Goal: Task Accomplishment & Management: Manage account settings

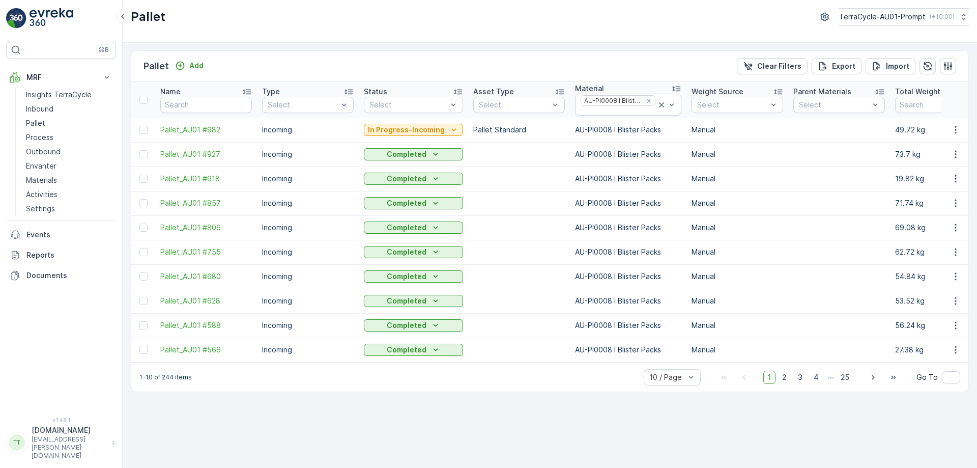
click at [922, 13] on div "TerraCycle-AU01-Prompt ( +10:00 )" at bounding box center [896, 17] width 115 height 10
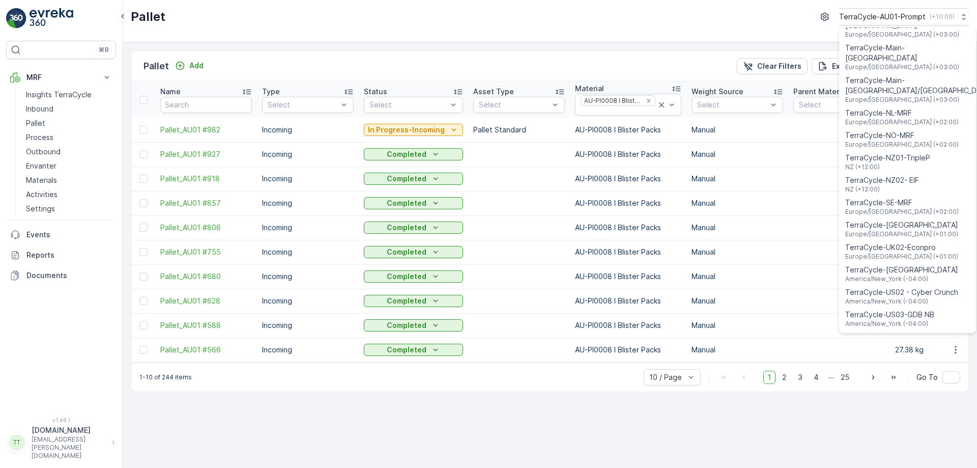
scroll to position [731, 0]
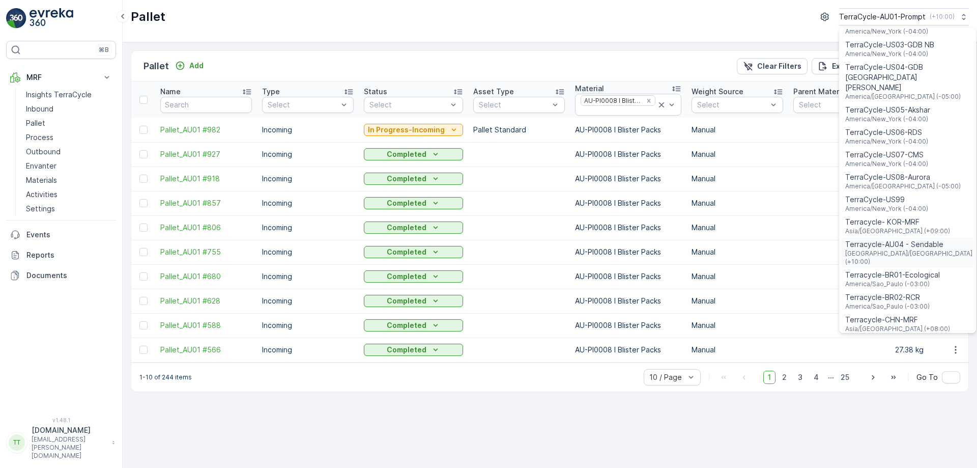
click at [921, 239] on span "Terracycle-AU04 - Sendable" at bounding box center [908, 244] width 127 height 10
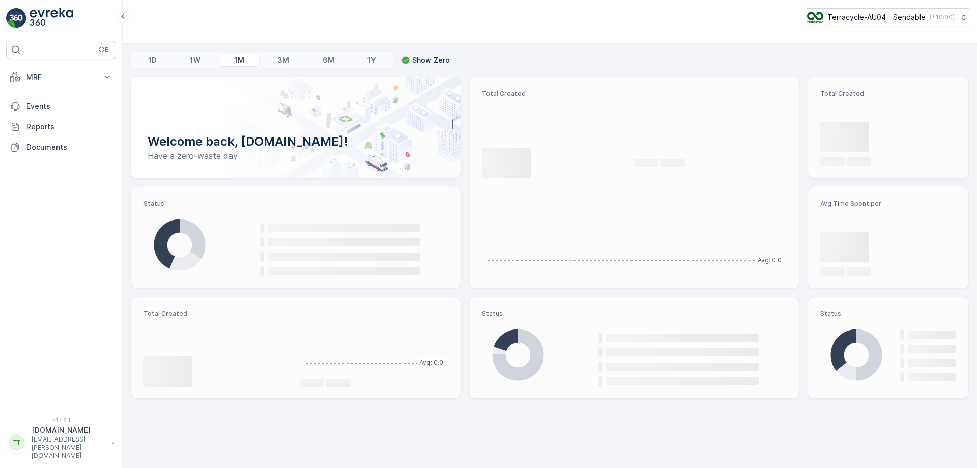
click at [82, 79] on p "MRF" at bounding box center [60, 77] width 69 height 10
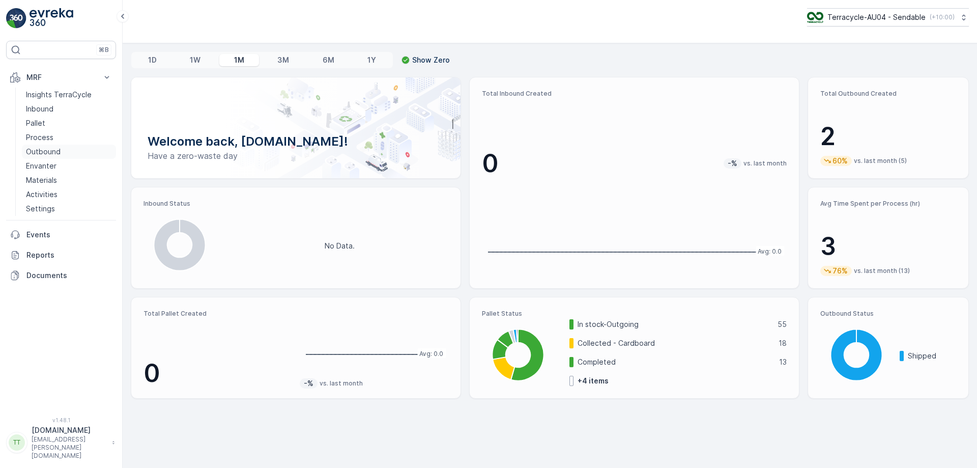
click at [61, 151] on link "Outbound" at bounding box center [69, 151] width 94 height 14
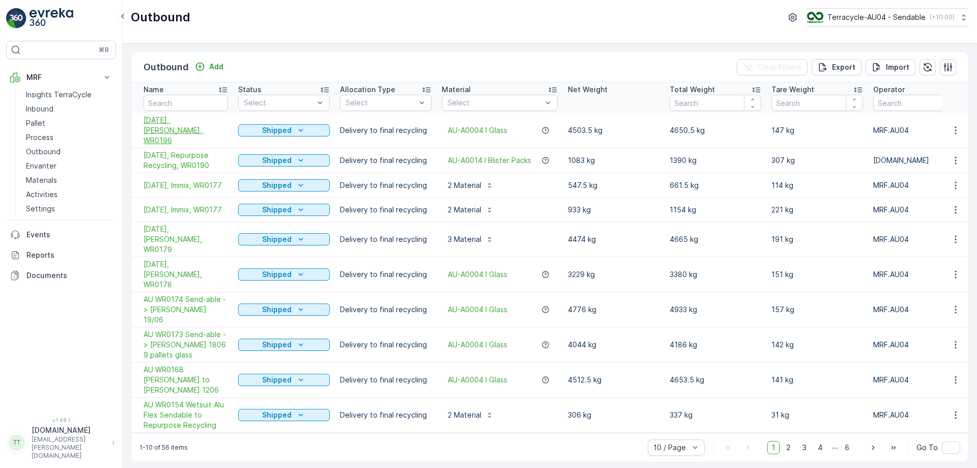
click at [173, 127] on span "[DATE], [PERSON_NAME], WR0196" at bounding box center [185, 130] width 84 height 31
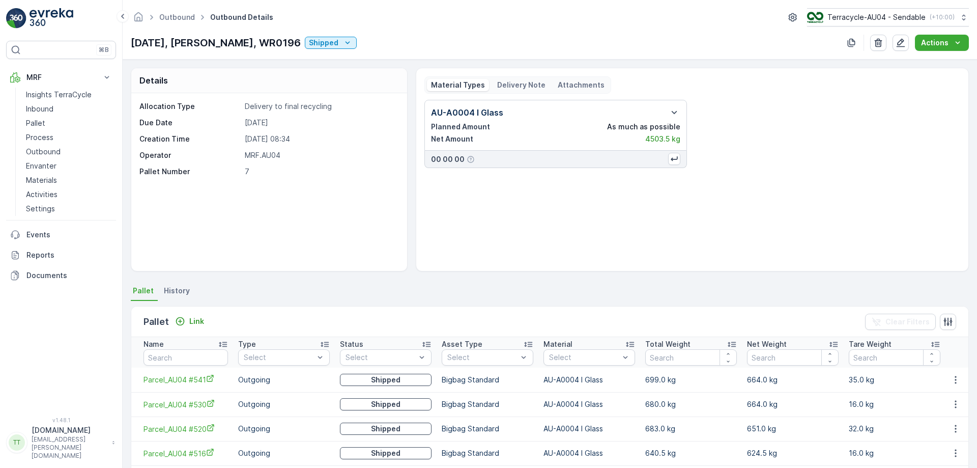
scroll to position [1, 0]
click at [59, 128] on link "Pallet" at bounding box center [69, 123] width 94 height 14
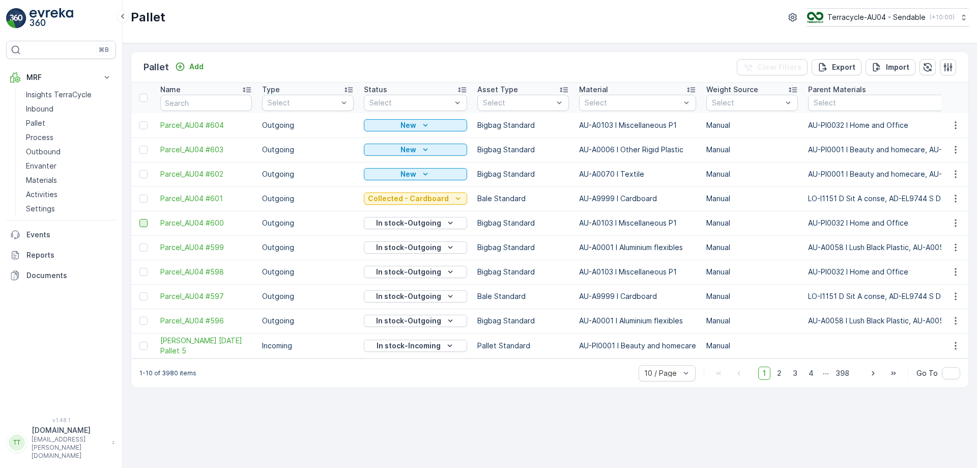
click at [144, 225] on div at bounding box center [143, 223] width 8 height 8
click at [139, 219] on input "checkbox" at bounding box center [139, 219] width 0 height 0
click at [144, 251] on td at bounding box center [143, 247] width 24 height 24
click at [144, 251] on div at bounding box center [143, 247] width 8 height 8
click at [139, 243] on input "checkbox" at bounding box center [139, 243] width 0 height 0
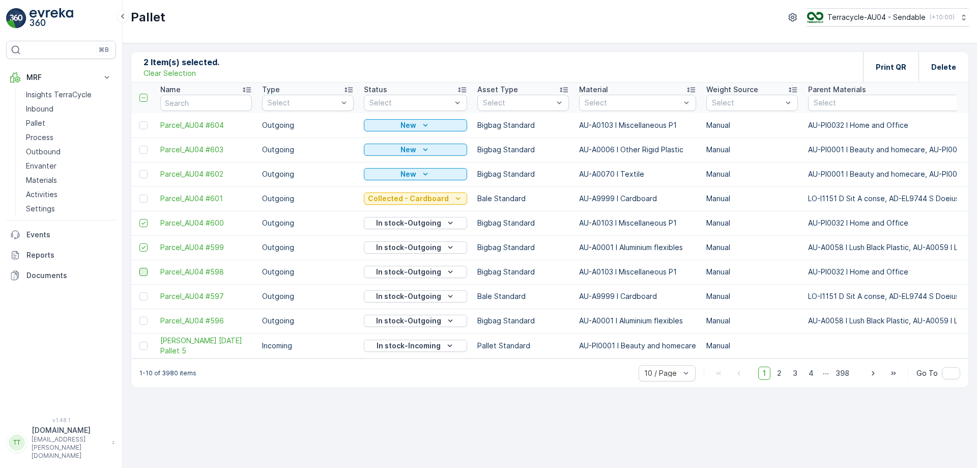
click at [142, 271] on div at bounding box center [143, 272] width 8 height 8
click at [139, 268] on input "checkbox" at bounding box center [139, 268] width 0 height 0
click at [173, 74] on p "Clear Selection" at bounding box center [169, 73] width 52 height 10
